Goal: Task Accomplishment & Management: Complete application form

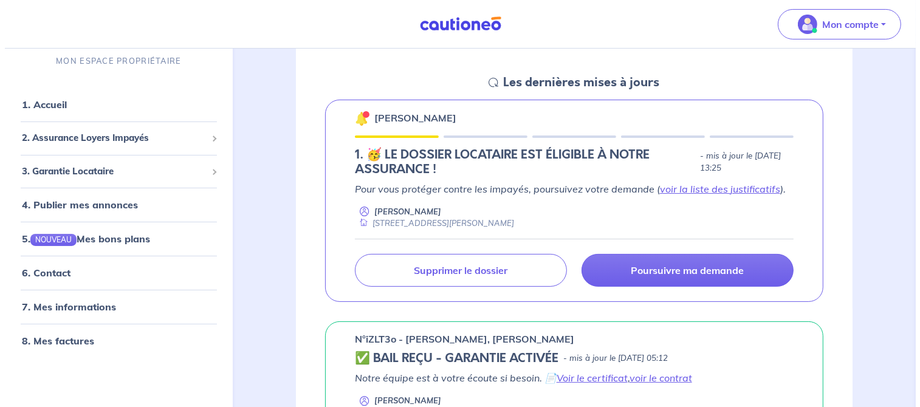
scroll to position [166, 0]
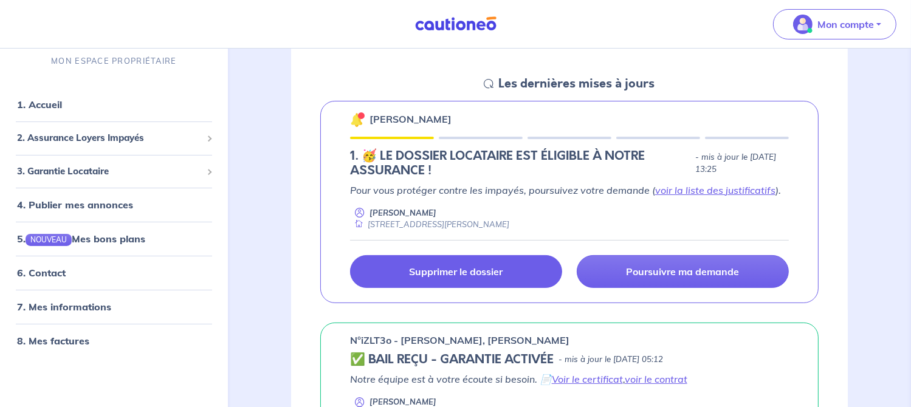
click at [453, 275] on p "Supprimer le dossier" at bounding box center [456, 271] width 94 height 12
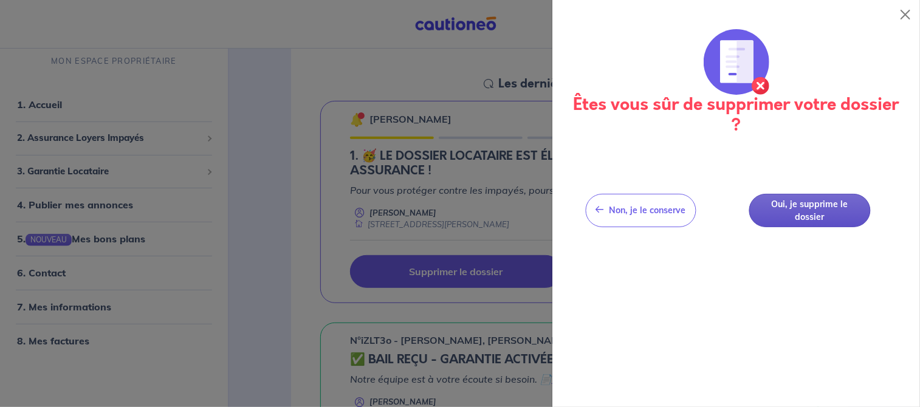
click at [799, 204] on button "Oui, je supprime le dossier" at bounding box center [810, 210] width 122 height 33
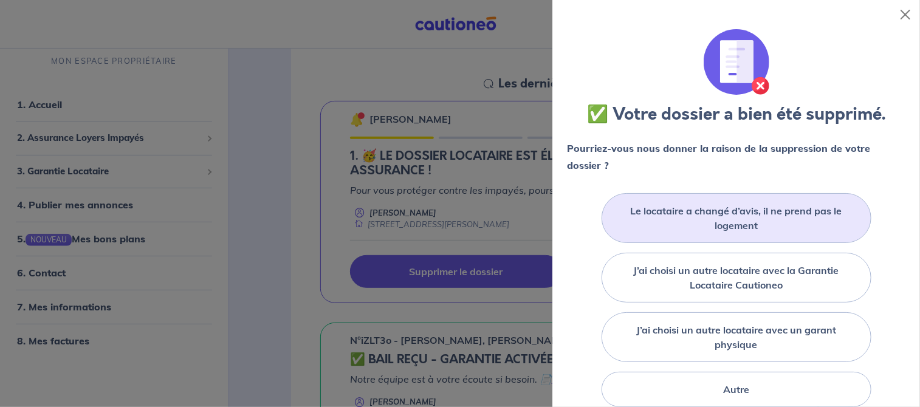
click at [802, 214] on label "Le locataire a changé d’avis, il ne prend pas le logement" at bounding box center [736, 218] width 239 height 29
click at [0, 0] on input "Le locataire a changé d’avis, il ne prend pas le logement" at bounding box center [0, 0] width 0 height 0
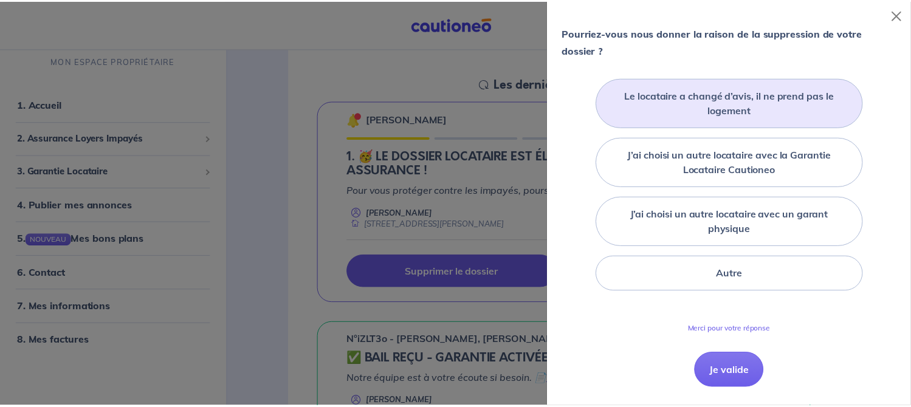
scroll to position [144, 0]
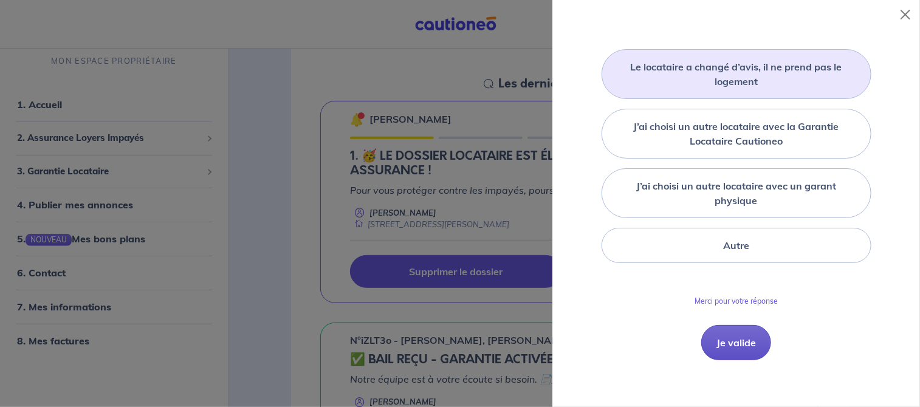
click at [733, 346] on button "Je valide" at bounding box center [736, 342] width 70 height 35
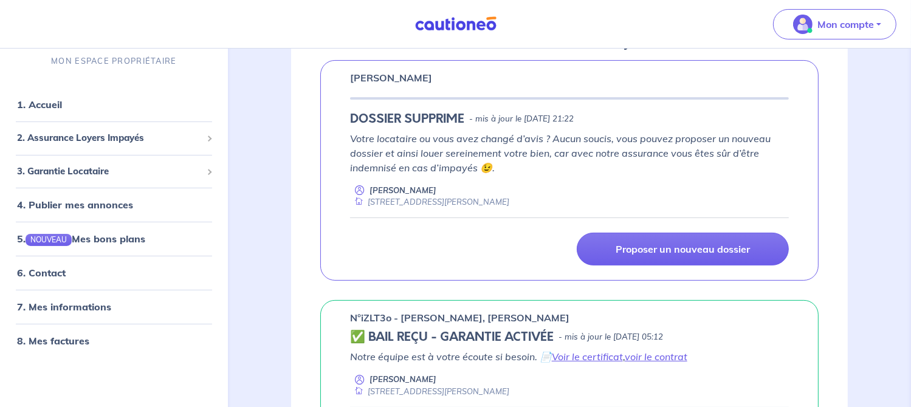
scroll to position [214, 0]
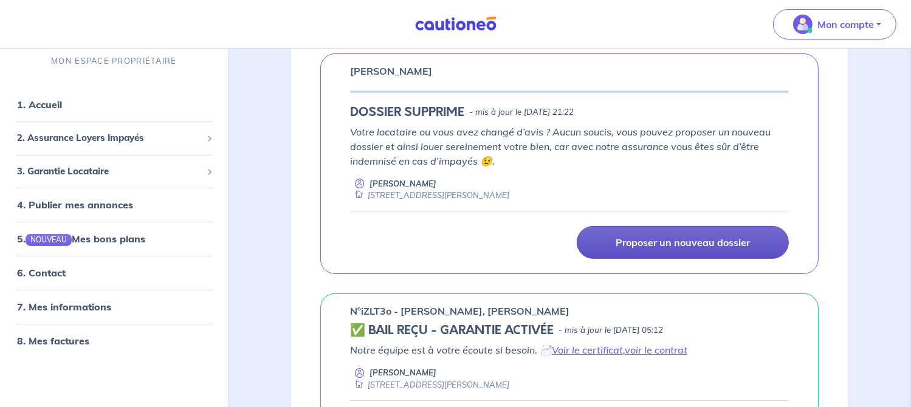
click at [702, 236] on p "Proposer un nouveau dossier" at bounding box center [682, 242] width 134 height 12
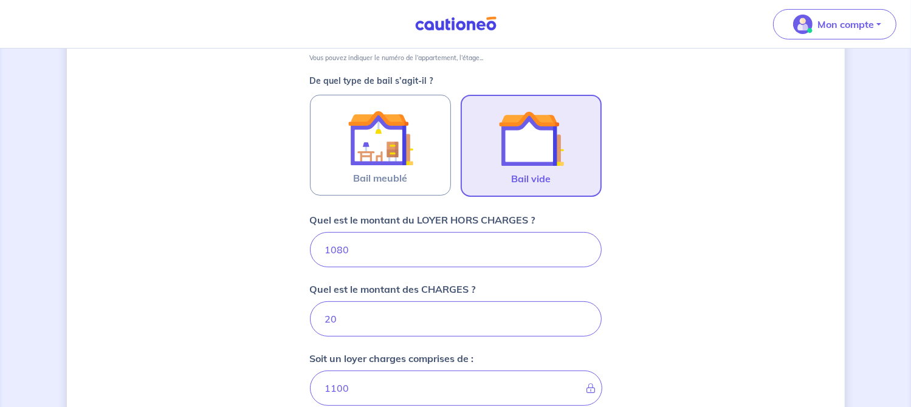
scroll to position [334, 0]
type input "1"
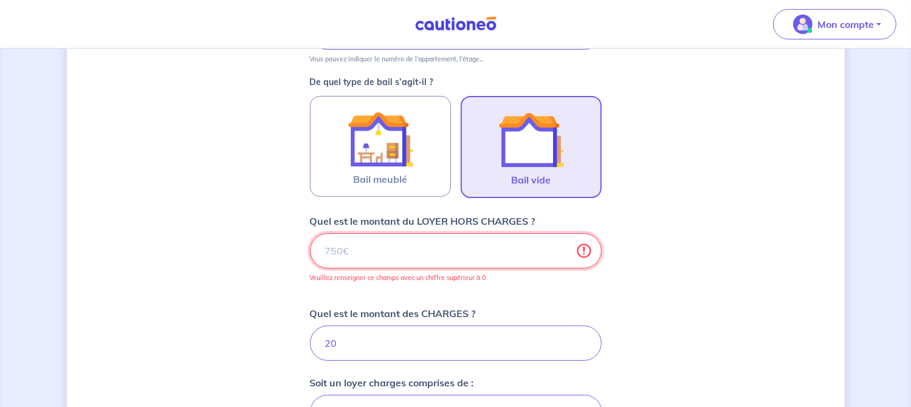
type input "20"
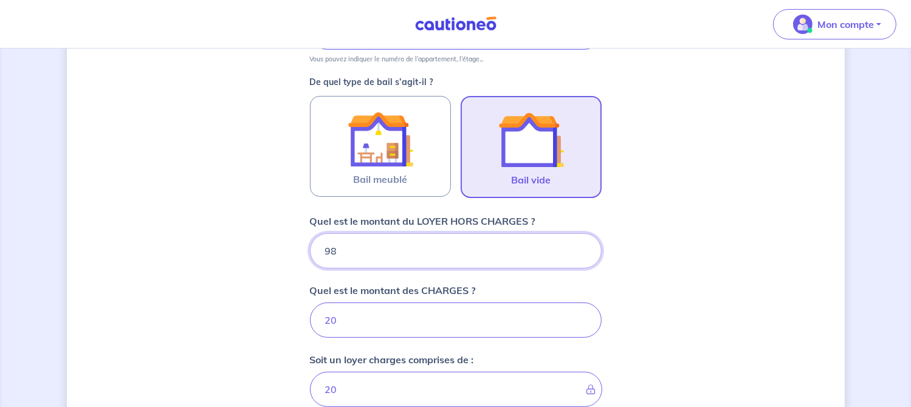
type input "980"
type input "1000"
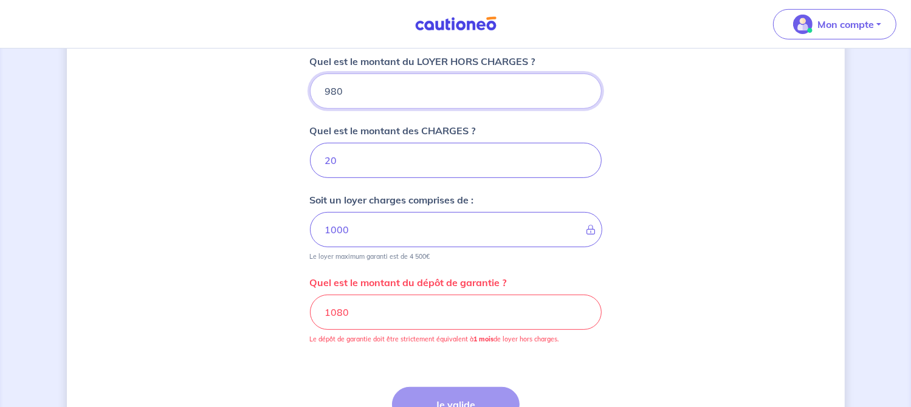
scroll to position [498, 0]
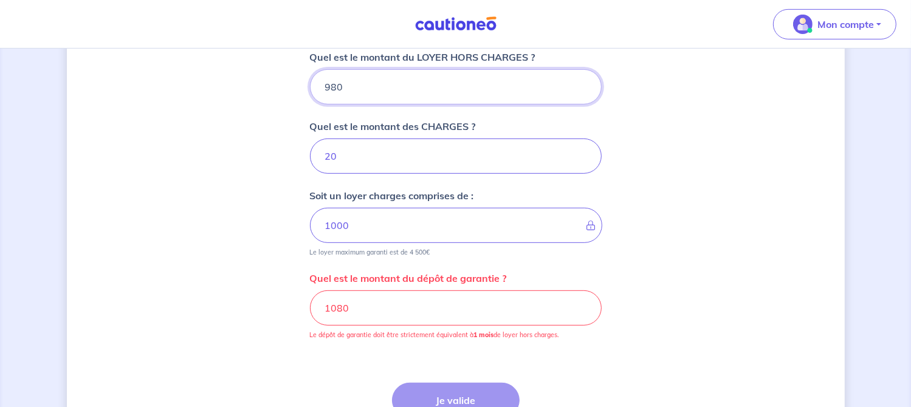
type input "980"
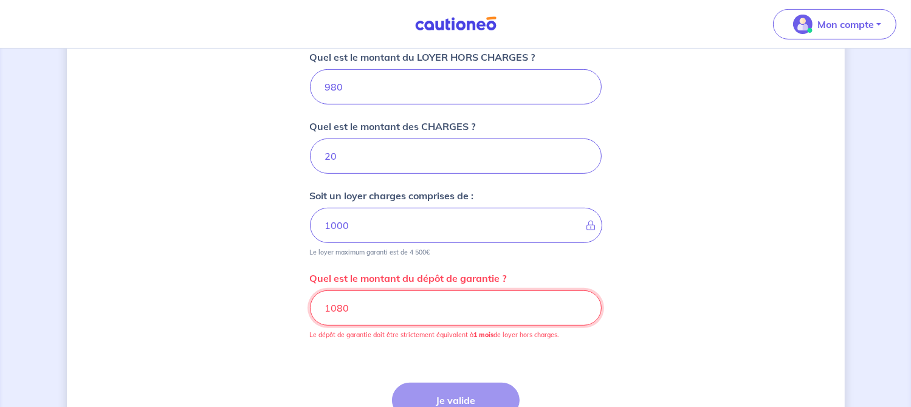
click at [357, 311] on input "1080" at bounding box center [456, 307] width 292 height 35
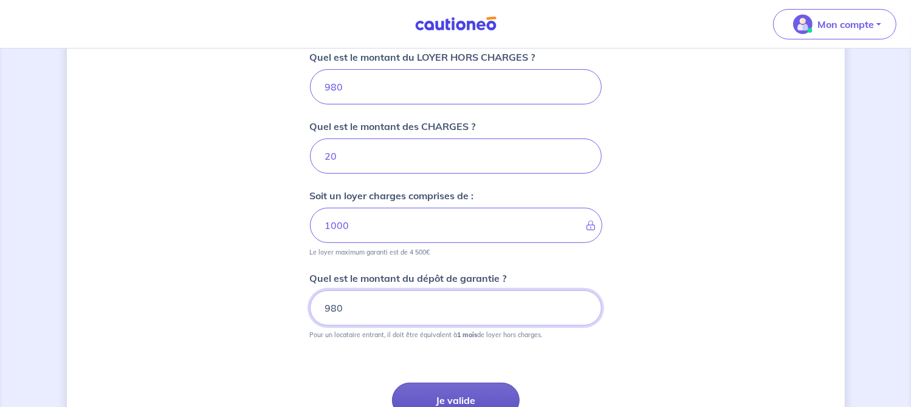
type input "980"
click at [445, 398] on button "Je valide" at bounding box center [456, 400] width 128 height 35
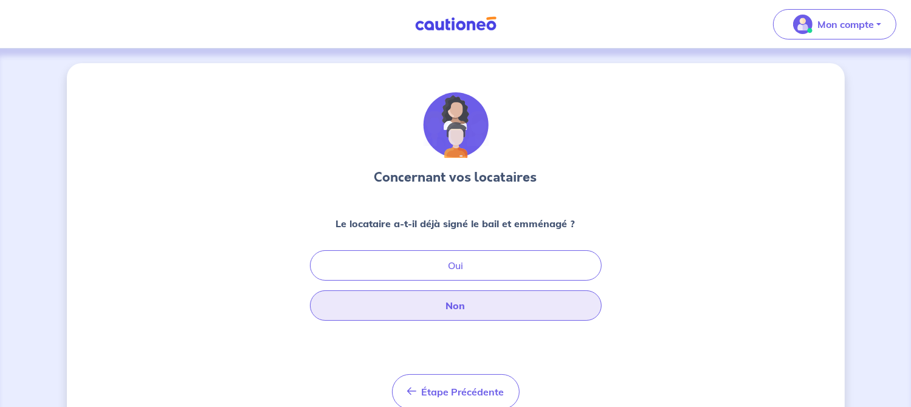
click at [474, 303] on button "Non" at bounding box center [456, 305] width 292 height 30
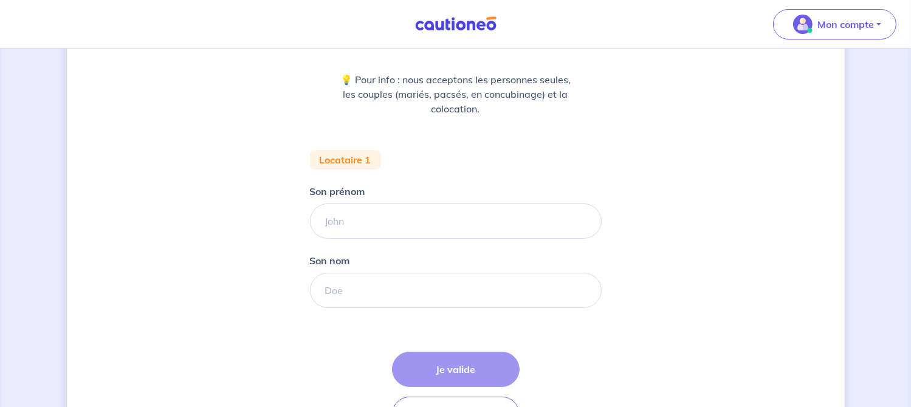
scroll to position [151, 0]
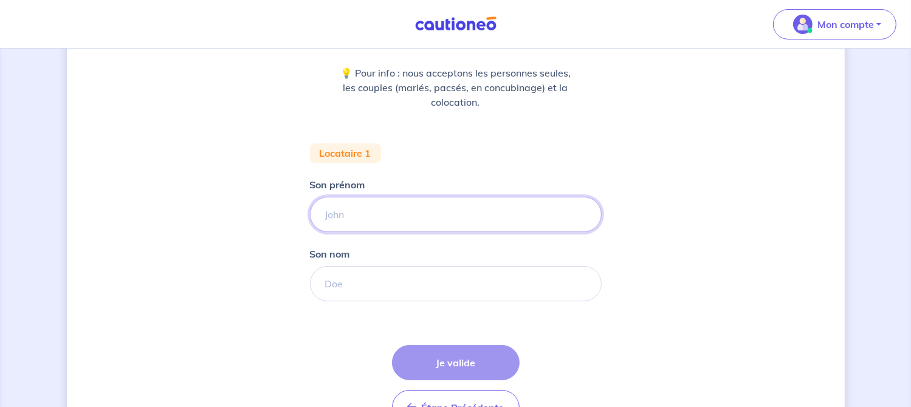
click at [350, 222] on input "Son prénom" at bounding box center [456, 214] width 292 height 35
type input "Alixia"
click at [374, 282] on input "Son nom" at bounding box center [456, 283] width 292 height 35
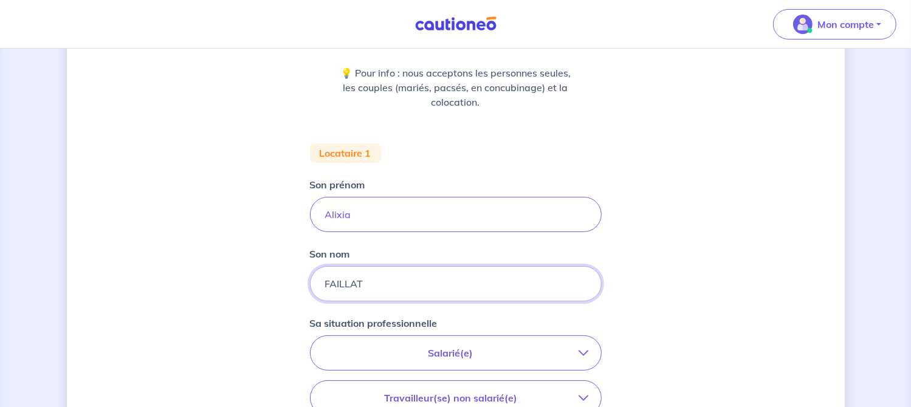
type input "FAILLAT"
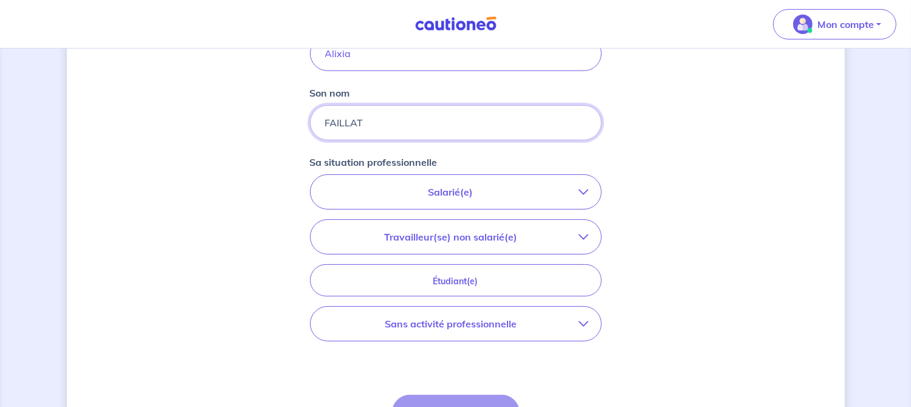
scroll to position [313, 0]
click at [583, 192] on icon "button" at bounding box center [584, 190] width 10 height 10
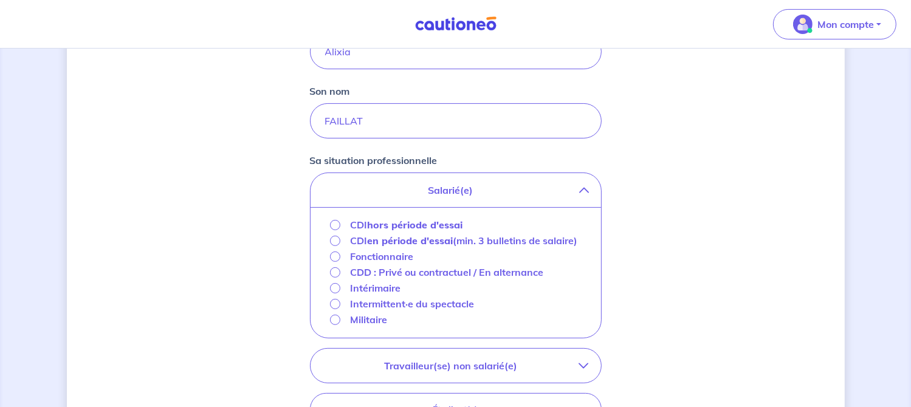
click at [418, 226] on strong "hors période d'essai" at bounding box center [414, 225] width 95 height 12
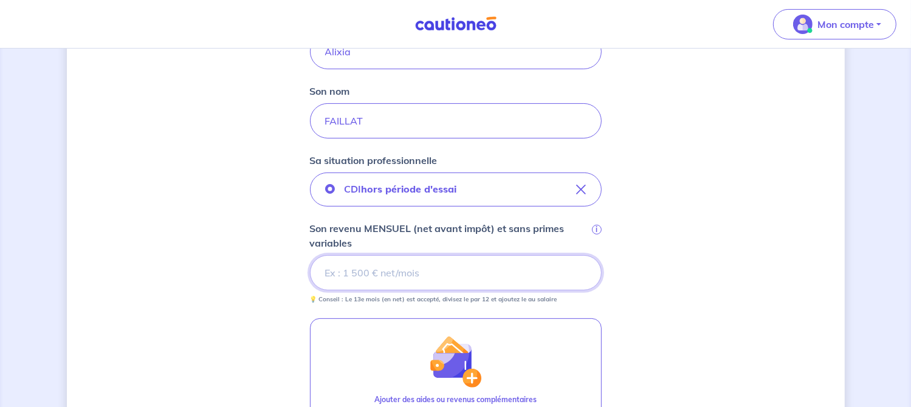
click at [423, 269] on input "Son revenu MENSUEL (net avant impôt) et sans primes variables i" at bounding box center [456, 272] width 292 height 35
click at [383, 270] on input "Son revenu MENSUEL (net avant impôt) et sans primes variables i" at bounding box center [456, 272] width 292 height 35
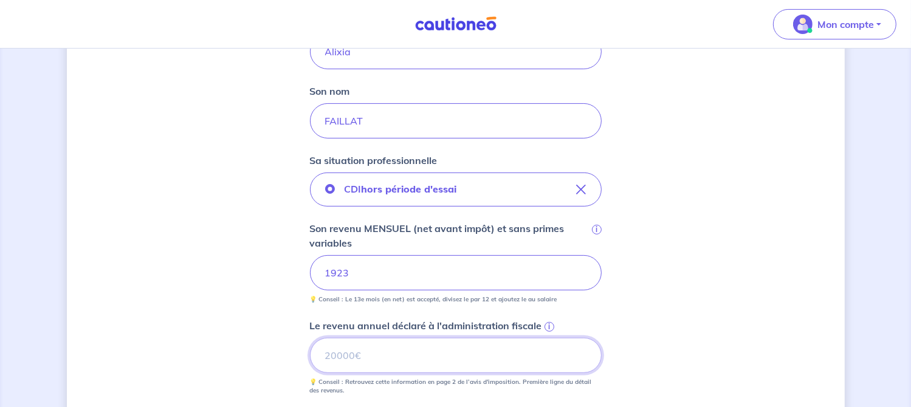
click at [357, 354] on input "Le revenu annuel déclaré à l'administration fiscale i" at bounding box center [456, 355] width 292 height 35
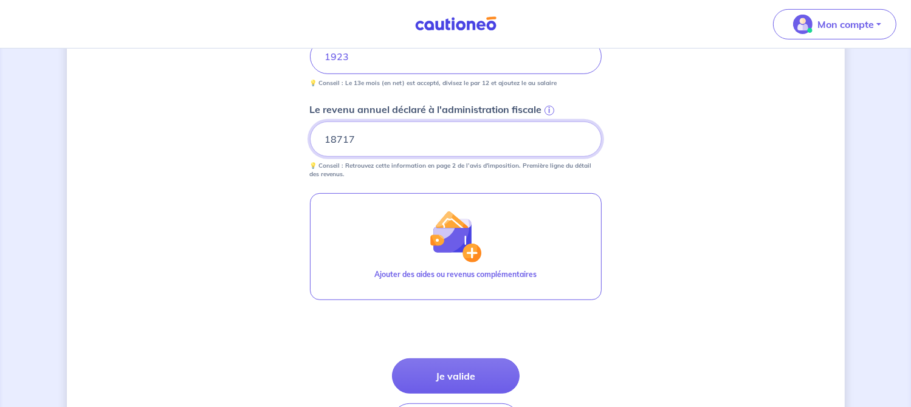
scroll to position [539, 0]
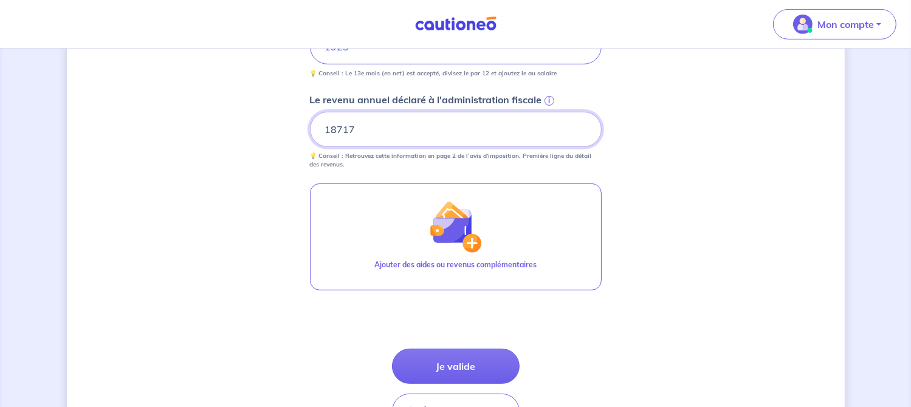
type input "18717"
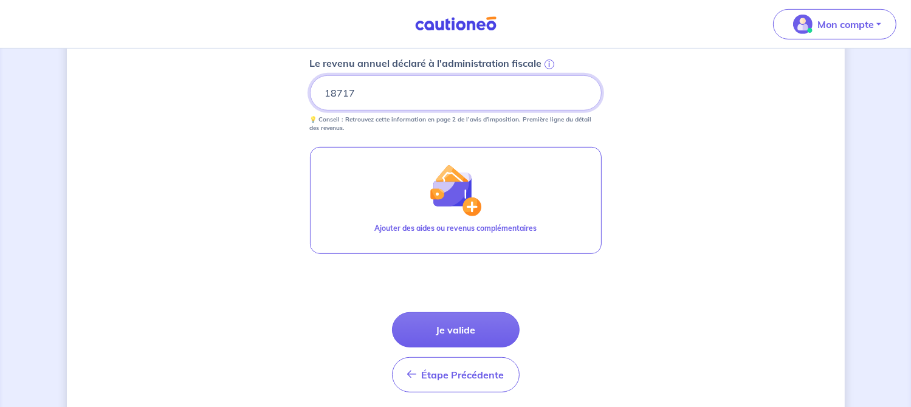
scroll to position [577, 0]
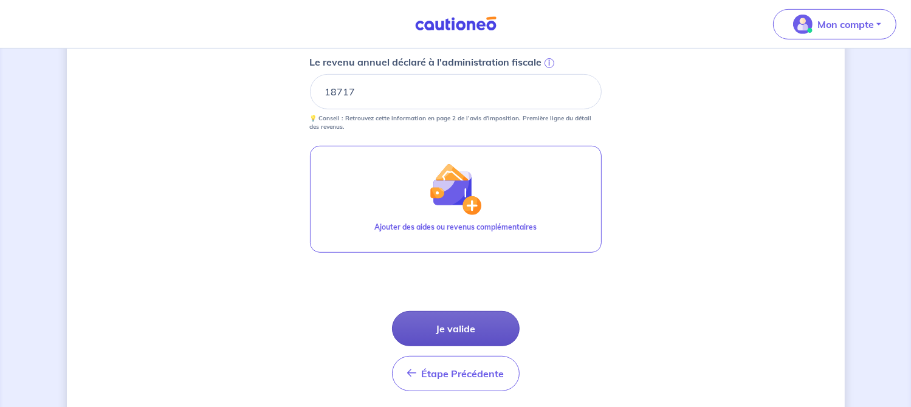
click at [439, 334] on button "Je valide" at bounding box center [456, 328] width 128 height 35
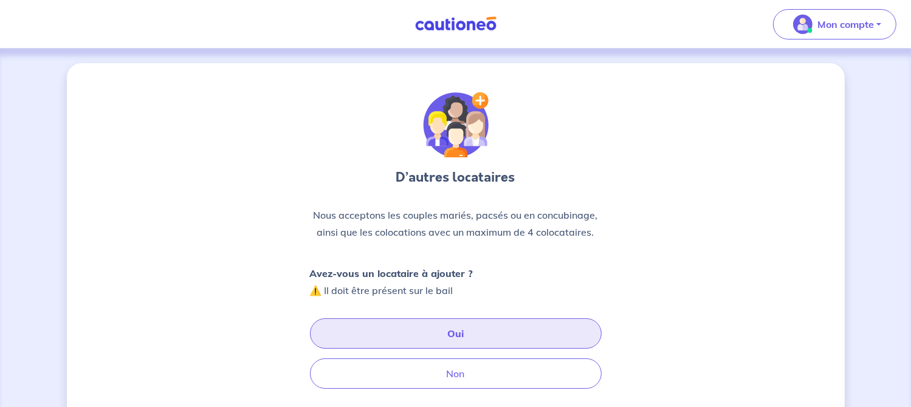
click at [467, 343] on button "Oui" at bounding box center [456, 333] width 292 height 30
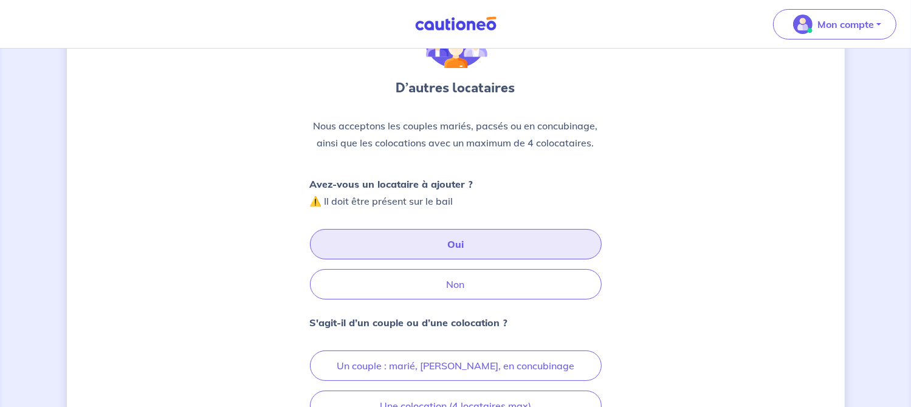
scroll to position [95, 0]
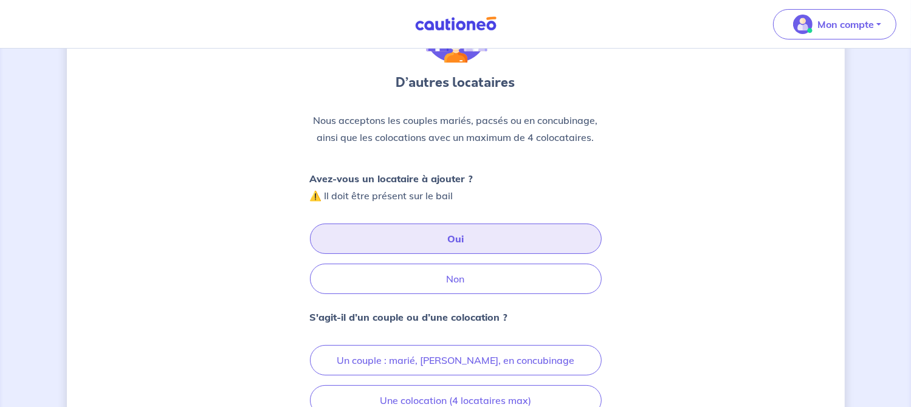
click at [460, 242] on button "Oui" at bounding box center [456, 239] width 292 height 30
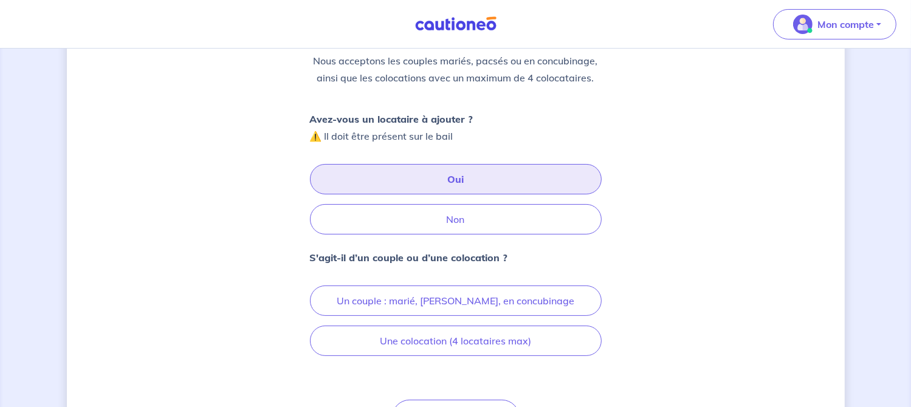
scroll to position [177, 0]
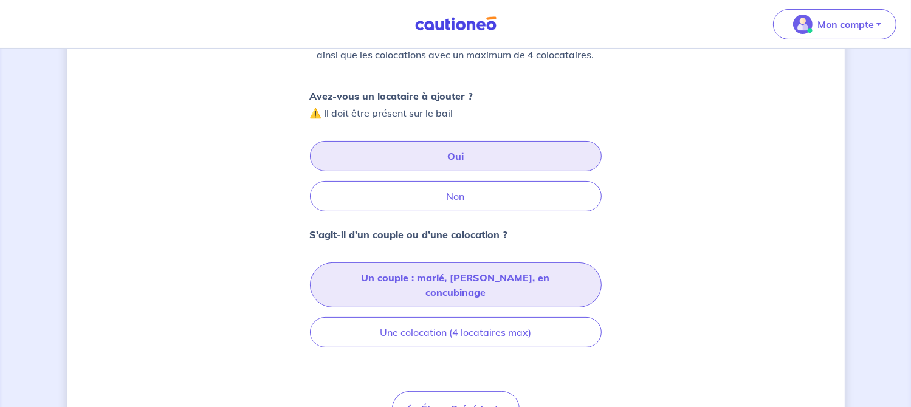
click at [496, 284] on button "Un couple : marié, [PERSON_NAME], en concubinage" at bounding box center [456, 284] width 292 height 45
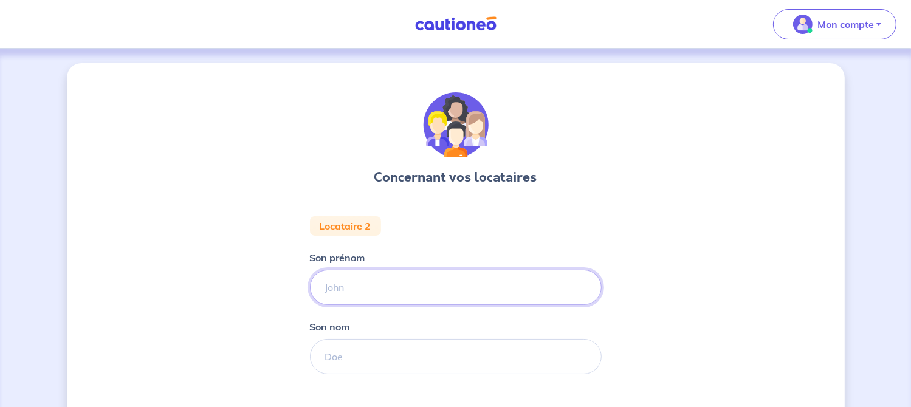
click at [349, 290] on input "Son prénom" at bounding box center [456, 287] width 292 height 35
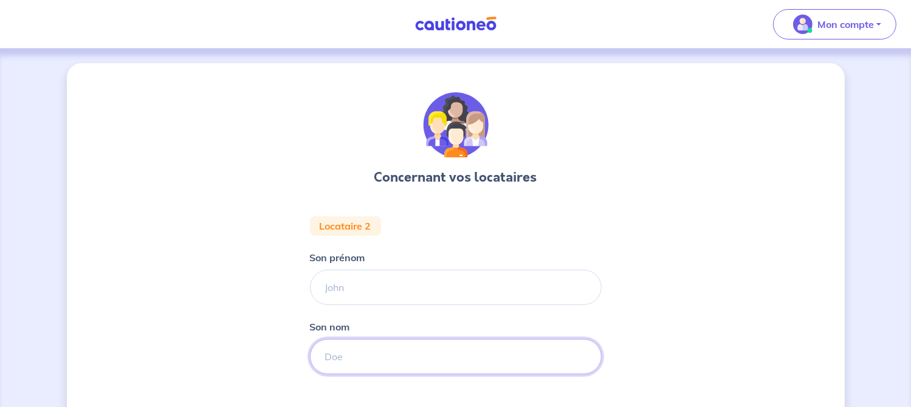
click at [359, 346] on input "Son nom" at bounding box center [456, 356] width 292 height 35
type input "EL MADKOUR"
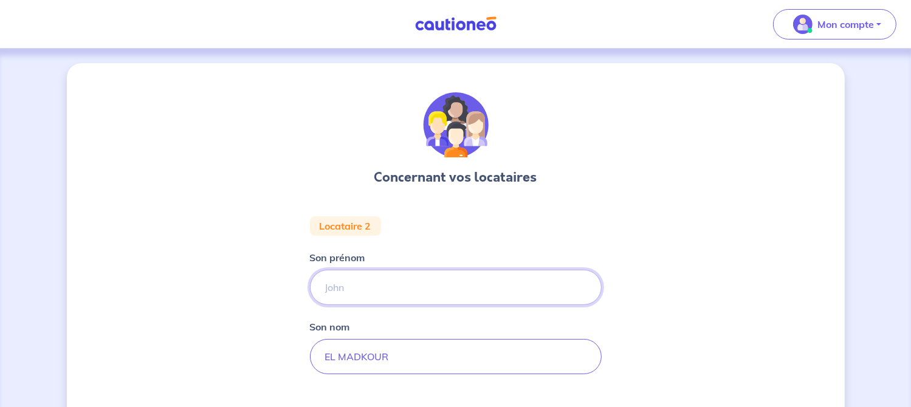
click at [399, 275] on input "Son prénom" at bounding box center [456, 287] width 292 height 35
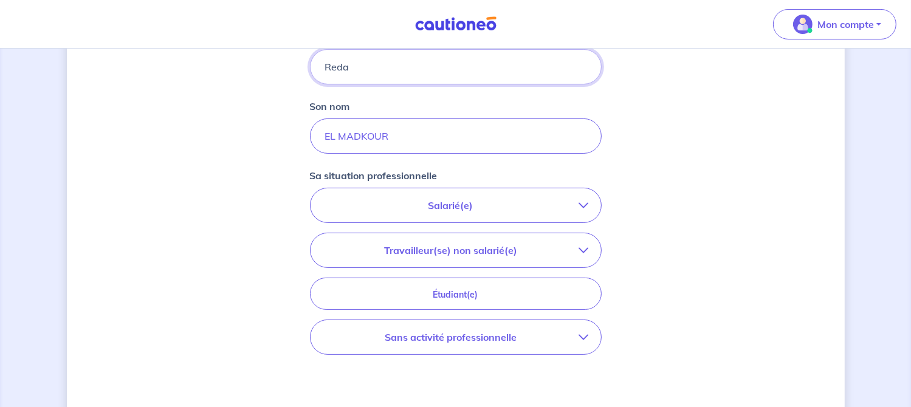
scroll to position [259, 0]
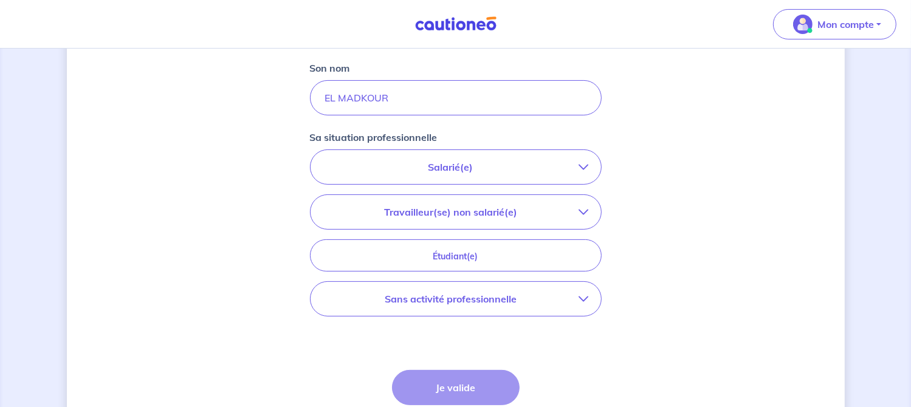
type input "Reda"
click at [589, 170] on button "Salarié(e)" at bounding box center [455, 167] width 290 height 34
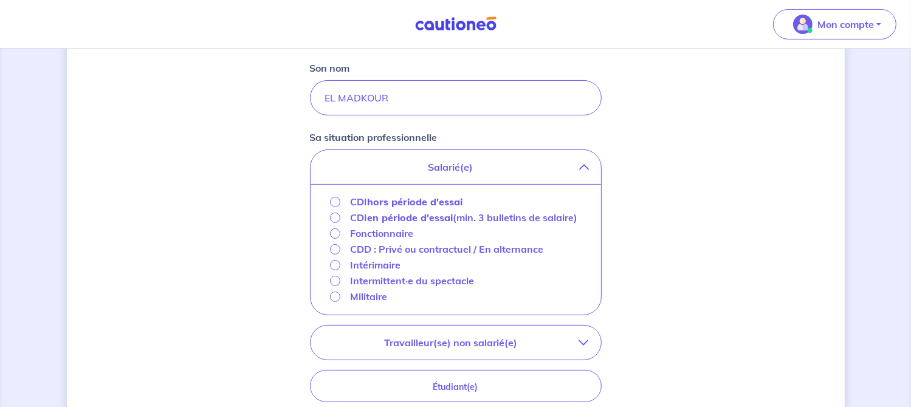
click at [391, 202] on strong "hors période d'essai" at bounding box center [414, 202] width 95 height 12
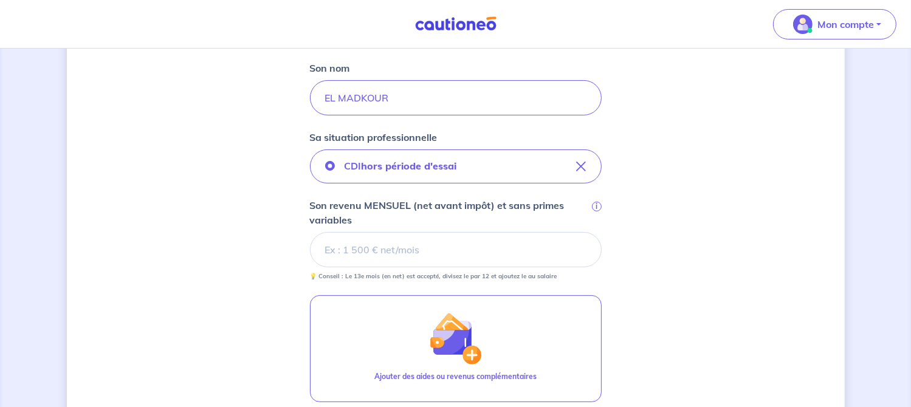
click at [446, 248] on input "Son revenu MENSUEL (net avant impôt) et sans primes variables i" at bounding box center [456, 249] width 292 height 35
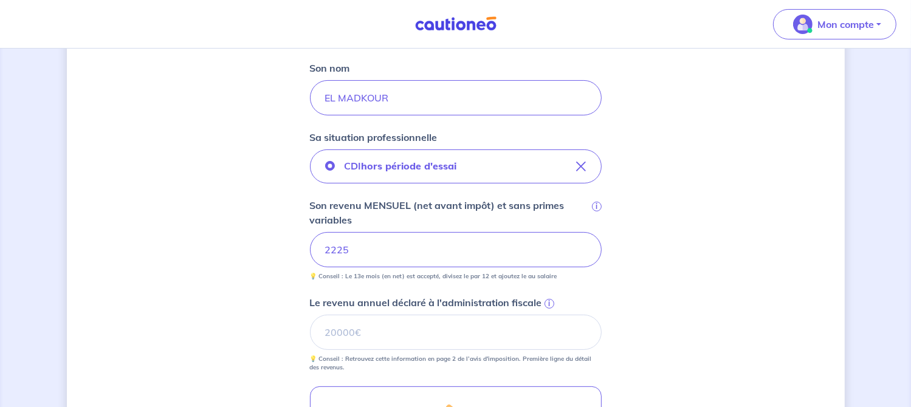
click at [547, 302] on span "i" at bounding box center [549, 304] width 10 height 10
click at [547, 315] on input "Le revenu annuel déclaré à l'administration fiscale i" at bounding box center [456, 332] width 292 height 35
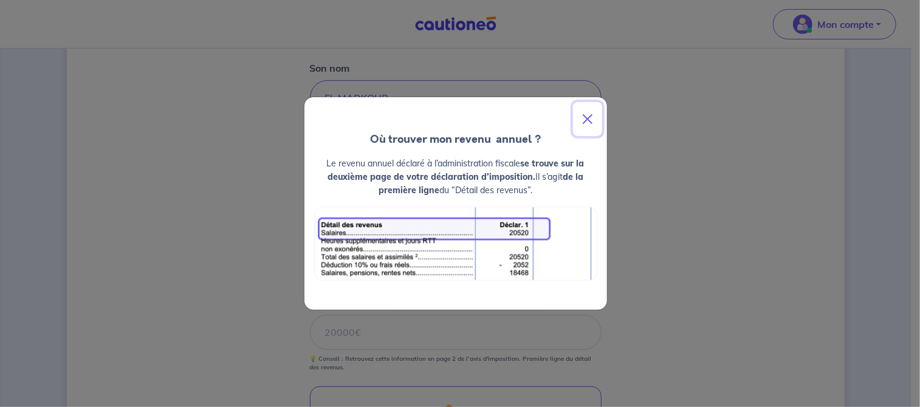
click at [587, 121] on button "Close" at bounding box center [587, 119] width 29 height 34
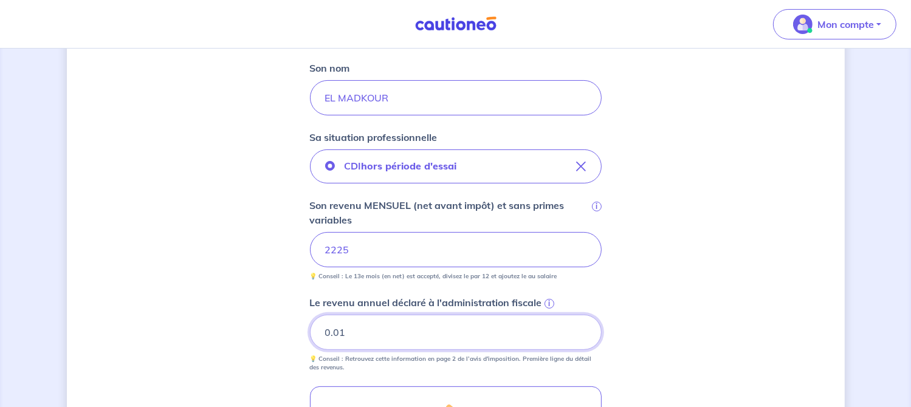
click at [578, 327] on input "0.01" at bounding box center [456, 332] width 292 height 35
type input "0"
click at [581, 336] on input "0" at bounding box center [456, 332] width 292 height 35
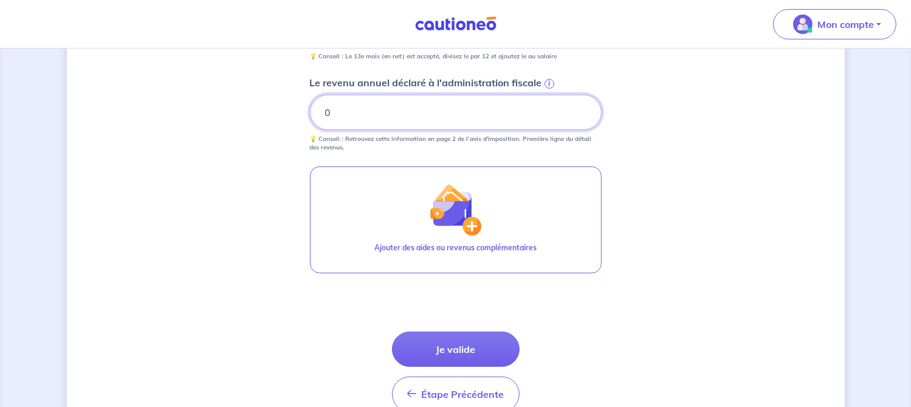
scroll to position [518, 0]
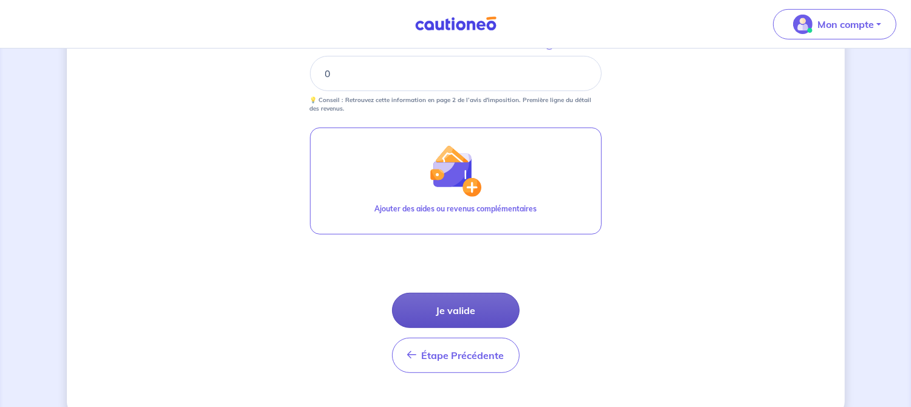
click at [450, 309] on button "Je valide" at bounding box center [456, 310] width 128 height 35
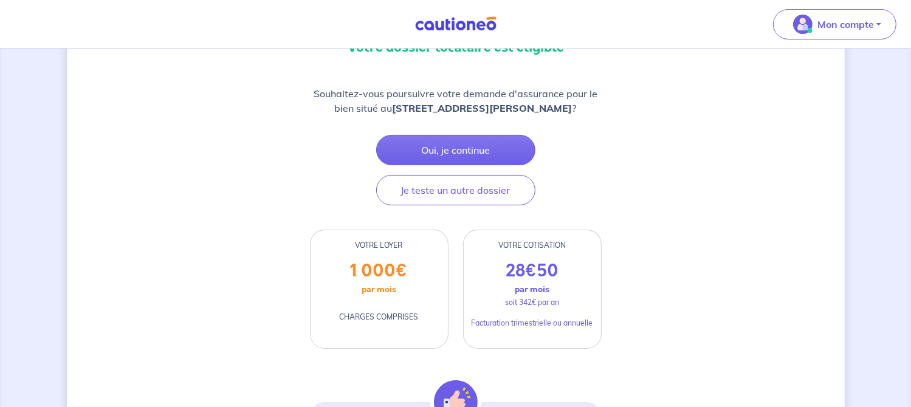
scroll to position [129, 0]
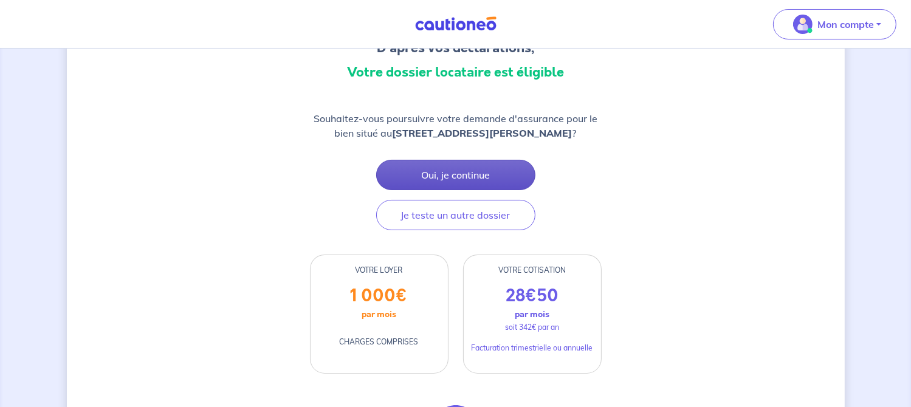
click at [450, 187] on button "Oui, je continue" at bounding box center [455, 175] width 159 height 30
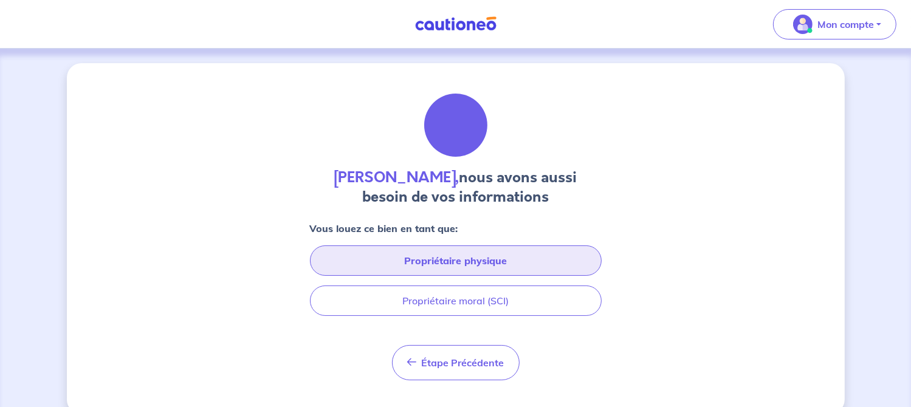
click at [489, 264] on button "Propriétaire physique" at bounding box center [456, 260] width 292 height 30
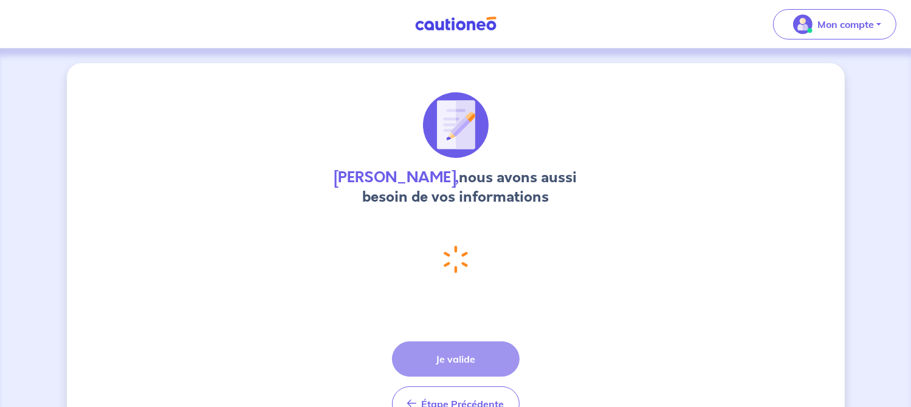
select select "FR"
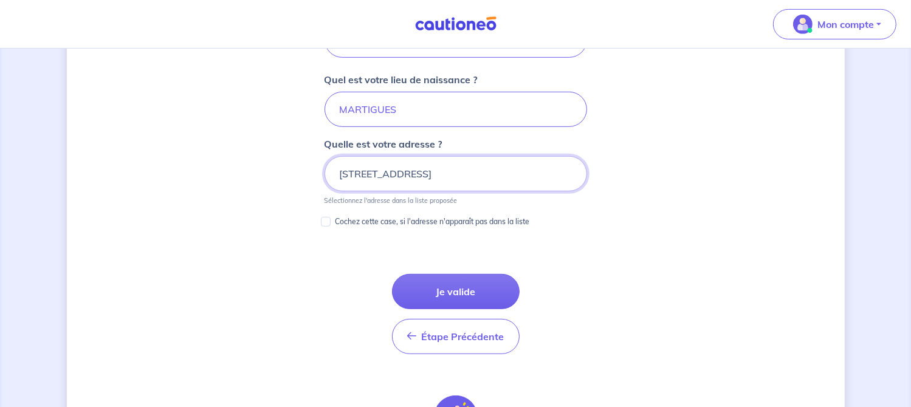
scroll to position [612, 0]
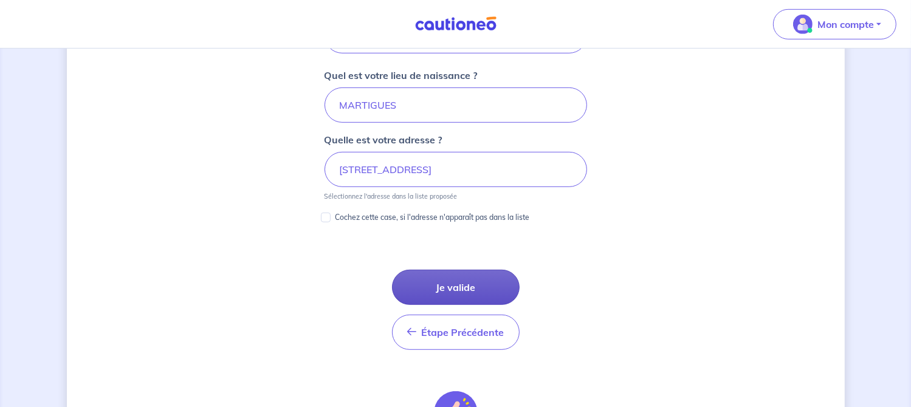
click at [465, 284] on button "Je valide" at bounding box center [456, 287] width 128 height 35
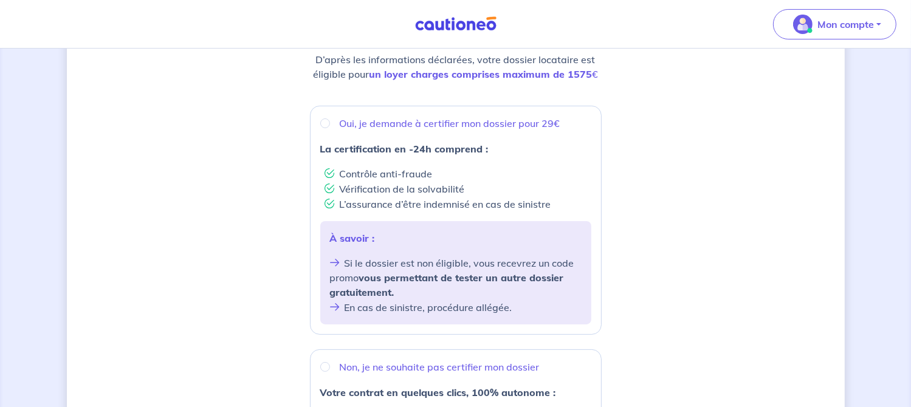
scroll to position [181, 0]
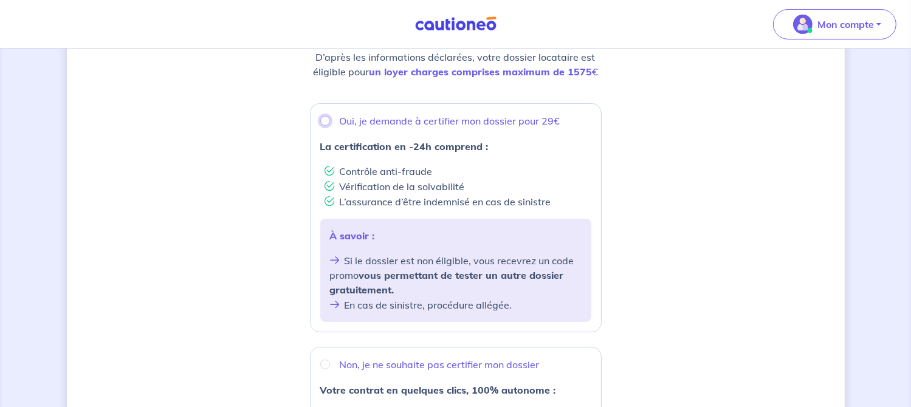
click at [323, 116] on input "Oui, je demande à certifier mon dossier pour 29€" at bounding box center [325, 121] width 10 height 10
radio input "true"
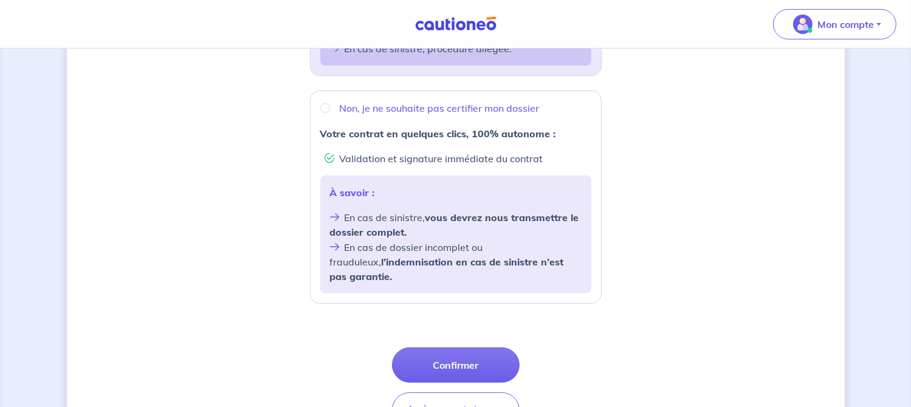
scroll to position [443, 0]
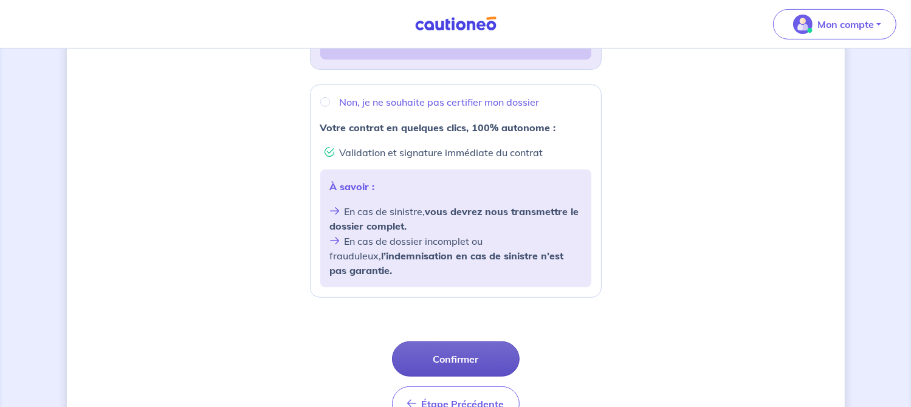
click at [445, 345] on button "Confirmer" at bounding box center [456, 358] width 128 height 35
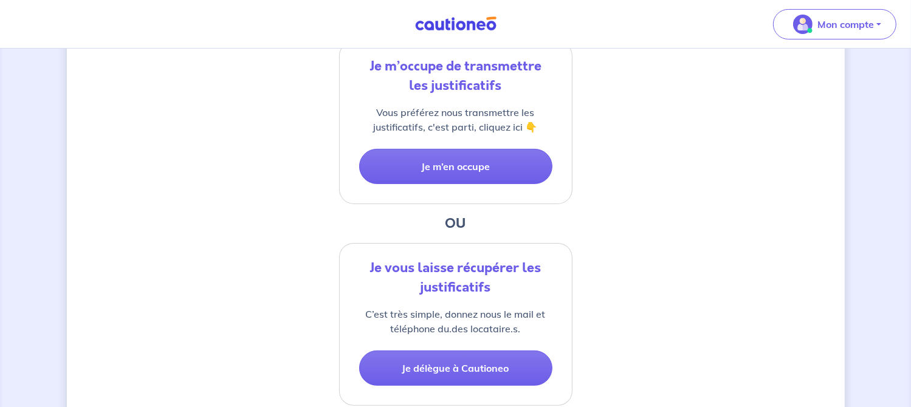
scroll to position [294, 0]
